Goal: Information Seeking & Learning: Understand process/instructions

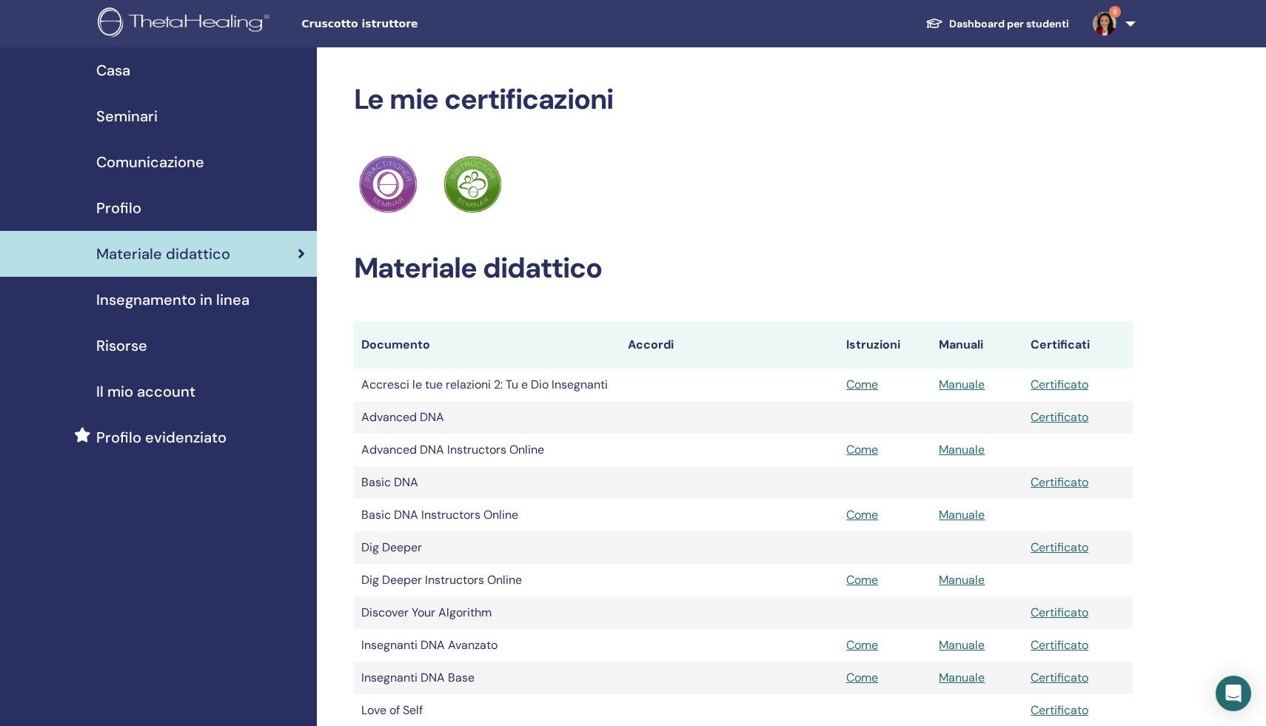
click at [147, 298] on span "Insegnamento in linea" at bounding box center [172, 300] width 153 height 22
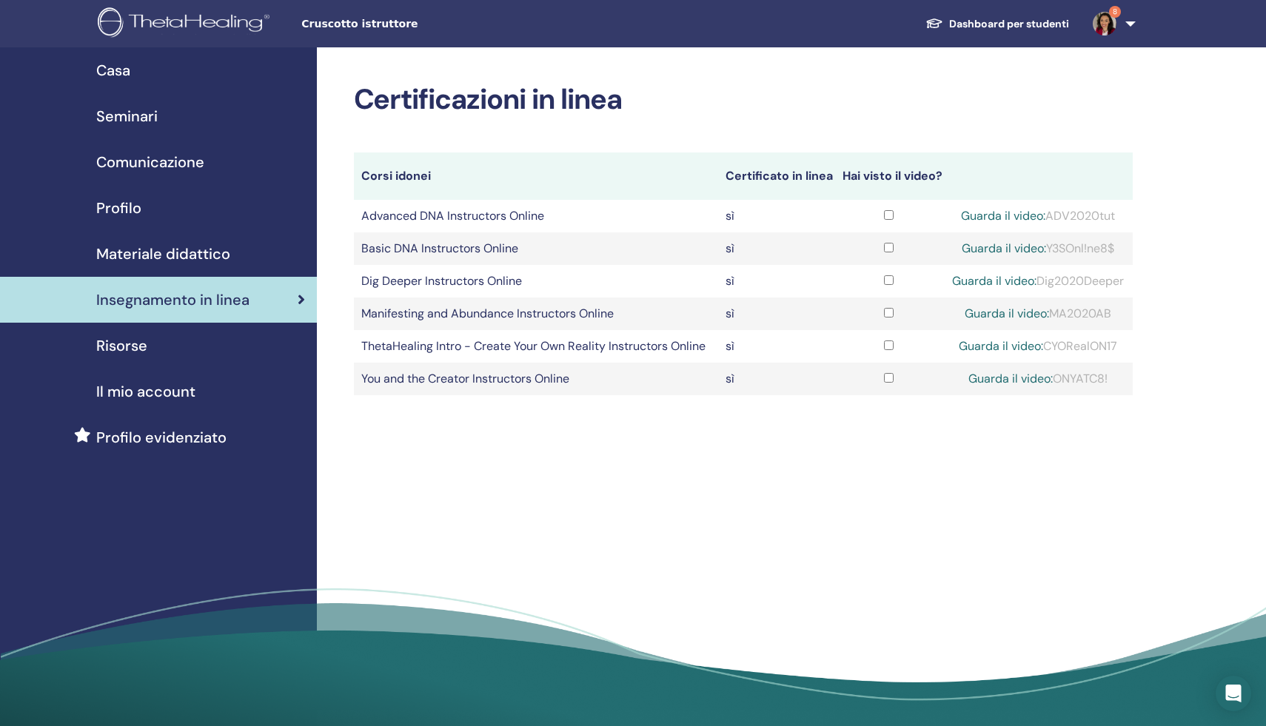
click at [997, 246] on link "Guarda il video:" at bounding box center [1003, 249] width 84 height 16
click at [1075, 251] on div "Guarda il video: Y3SOnl!ne8$" at bounding box center [1037, 249] width 175 height 18
drag, startPoint x: 1046, startPoint y: 249, endPoint x: 1116, endPoint y: 250, distance: 70.3
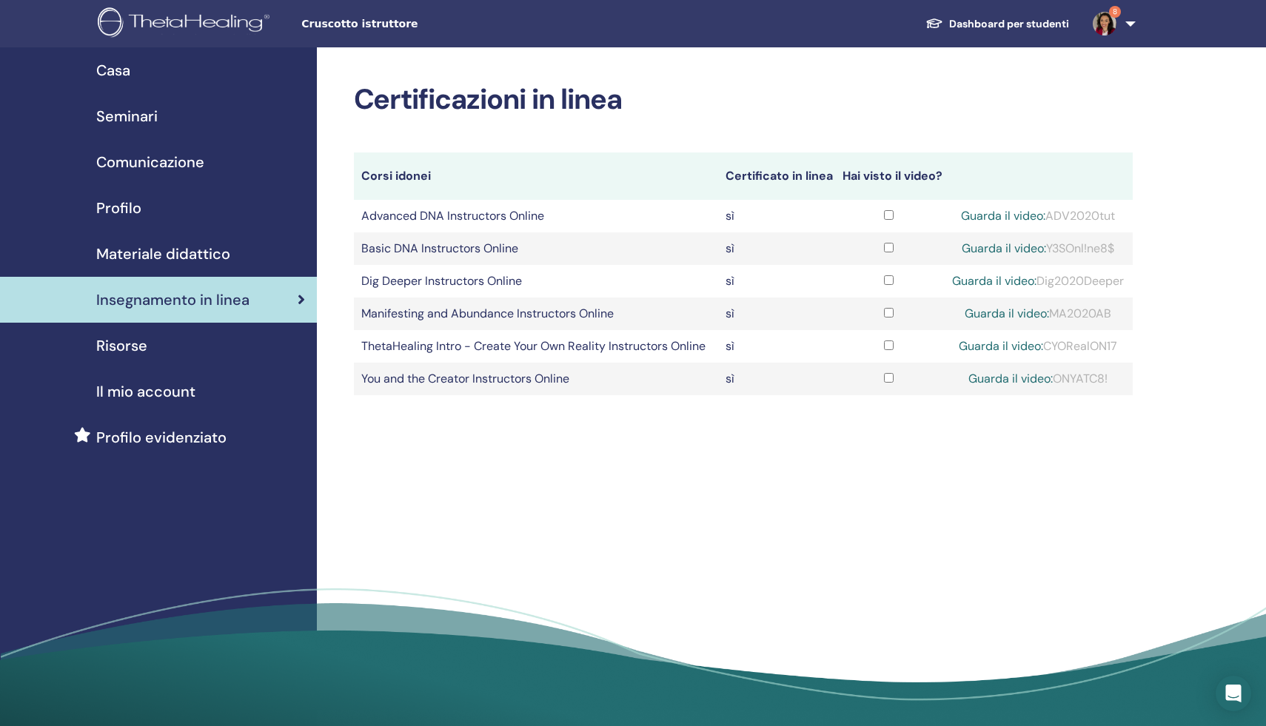
click at [1116, 250] on div "Guarda il video: Y3SOnl!ne8$" at bounding box center [1037, 249] width 175 height 18
copy div "Y3SOnl!ne8$"
click at [1005, 249] on link "Guarda il video:" at bounding box center [1003, 249] width 84 height 16
